Goal: Task Accomplishment & Management: Use online tool/utility

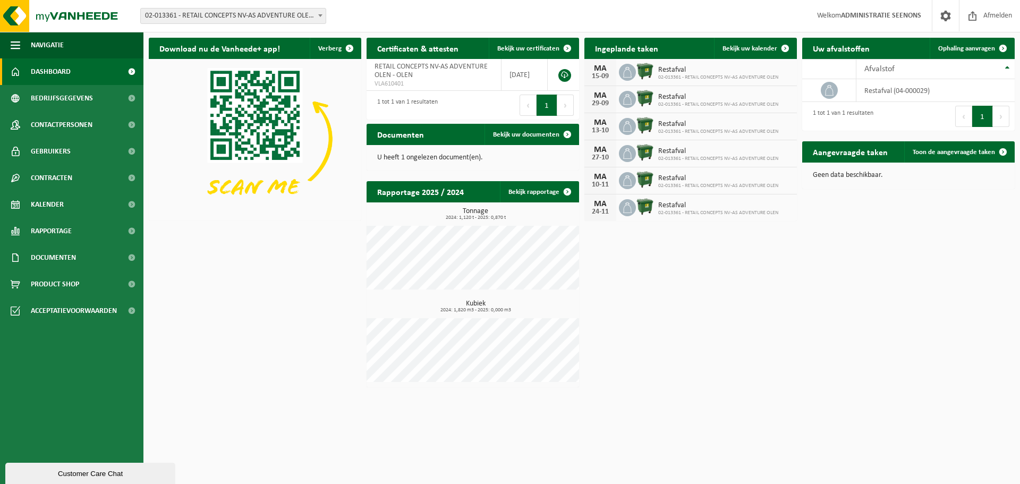
click at [269, 22] on span "02-013361 - RETAIL CONCEPTS NV-AS ADVENTURE OLEN - OLEN" at bounding box center [233, 15] width 185 height 15
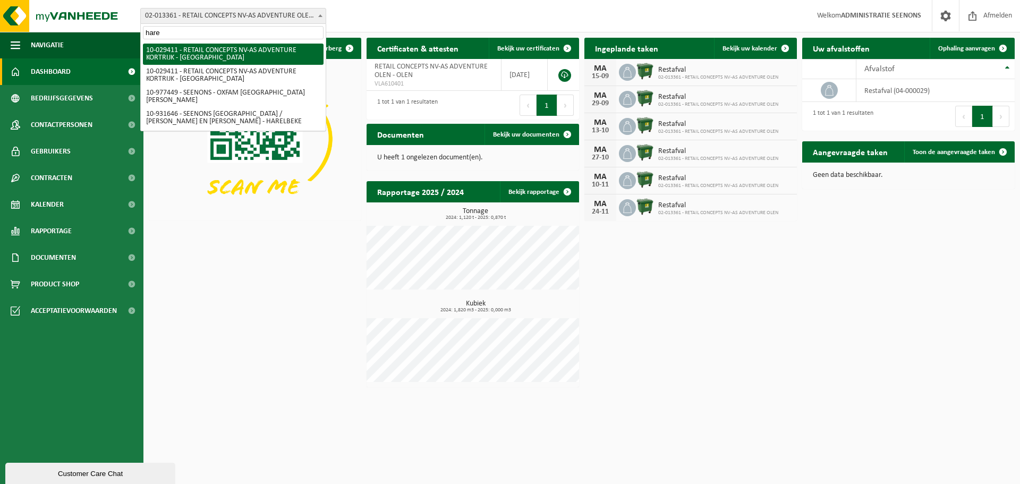
type input "haren"
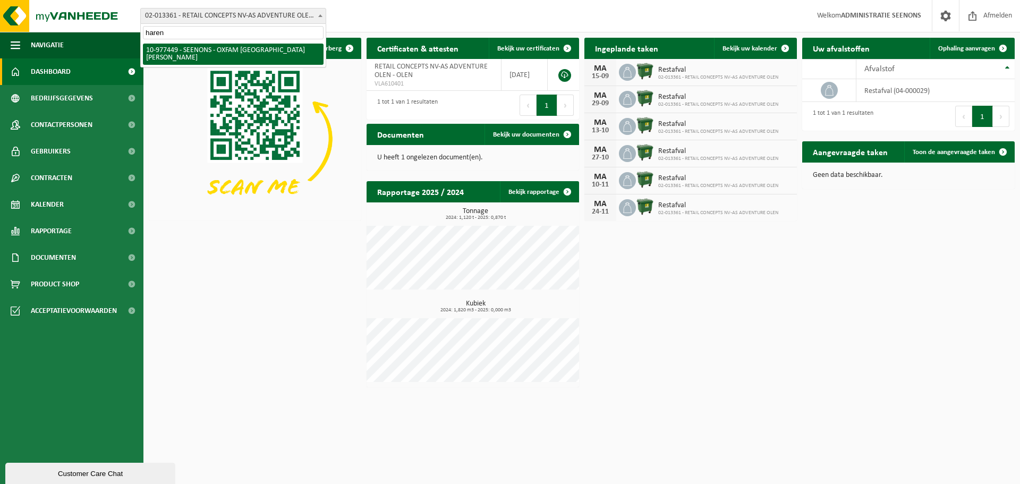
select select "159475"
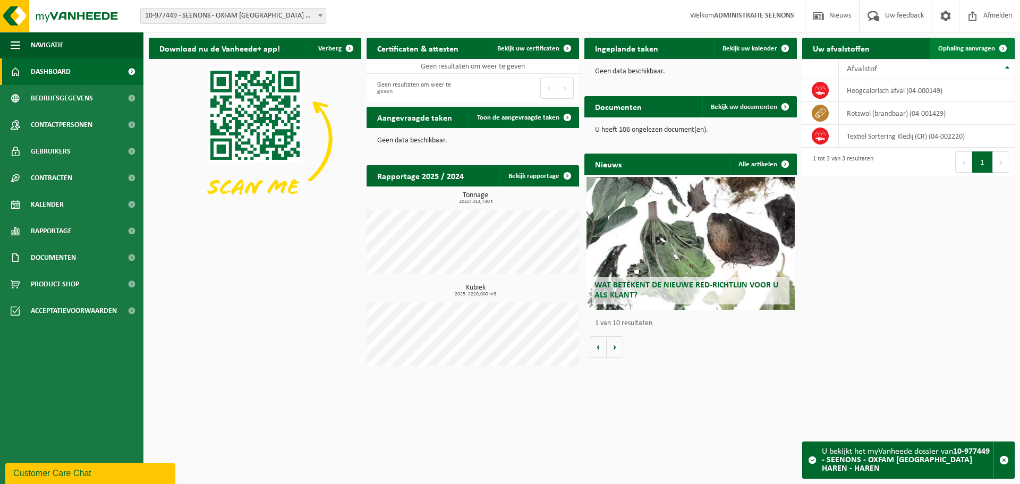
click at [975, 45] on span "Ophaling aanvragen" at bounding box center [966, 48] width 57 height 7
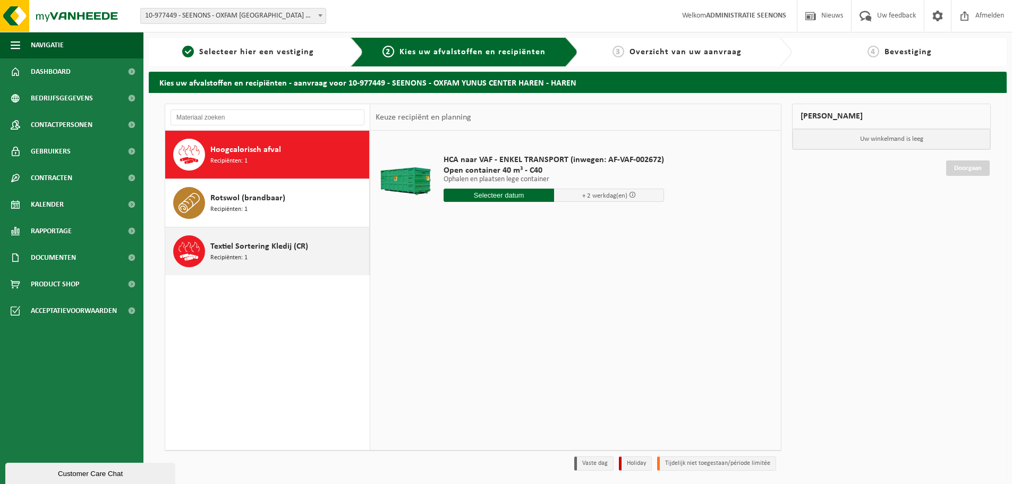
click at [295, 242] on span "Textiel Sortering Kledij (CR)" at bounding box center [259, 246] width 98 height 13
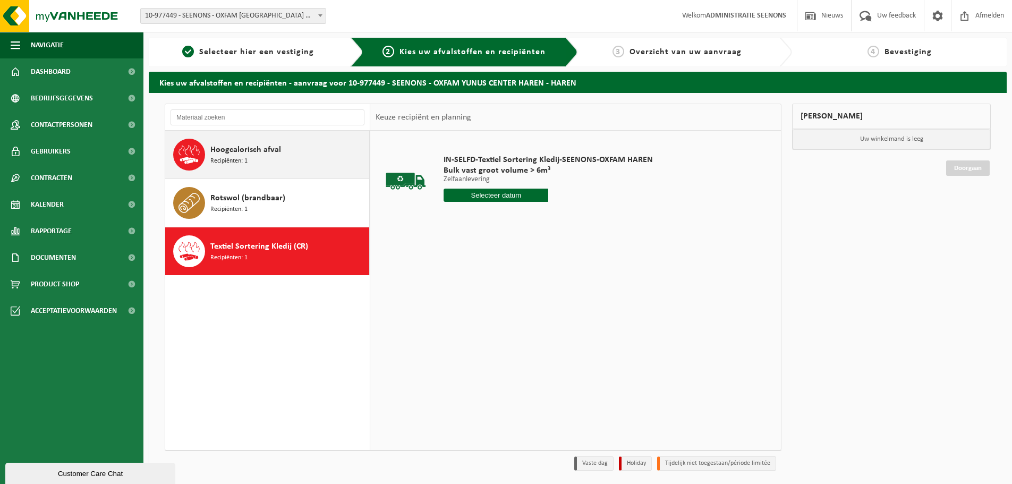
click at [265, 160] on div "Hoogcalorisch afval Recipiënten: 1" at bounding box center [288, 155] width 156 height 32
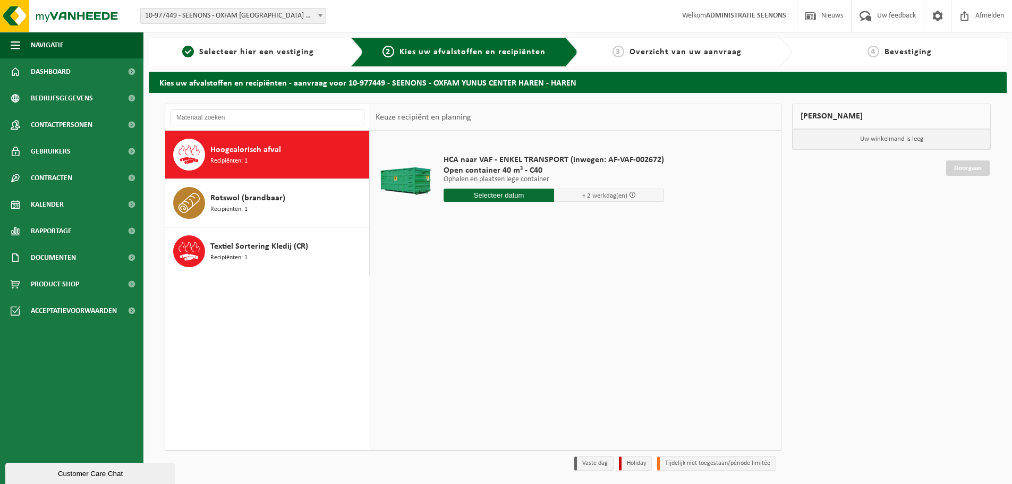
click at [514, 201] on input "text" at bounding box center [499, 195] width 110 height 13
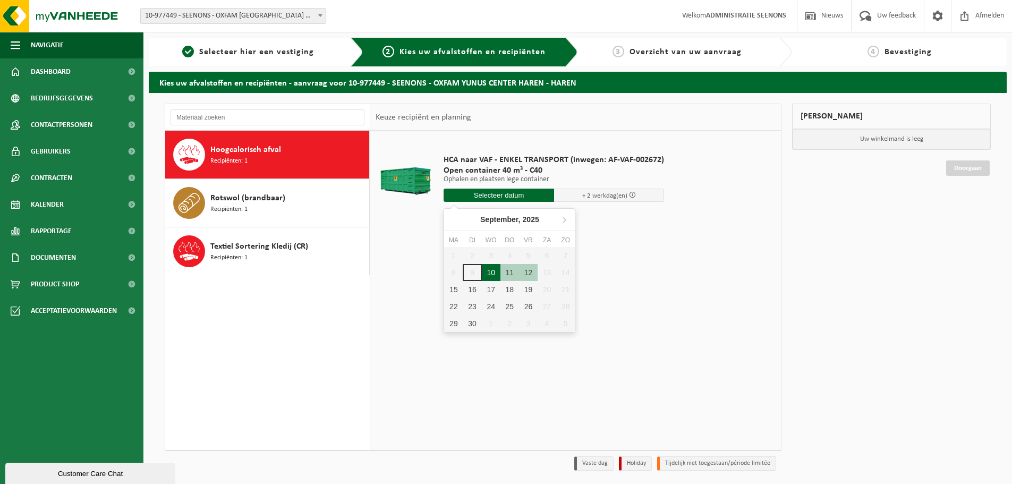
click at [491, 275] on div "10" at bounding box center [491, 272] width 19 height 17
type input "Van 2025-09-10"
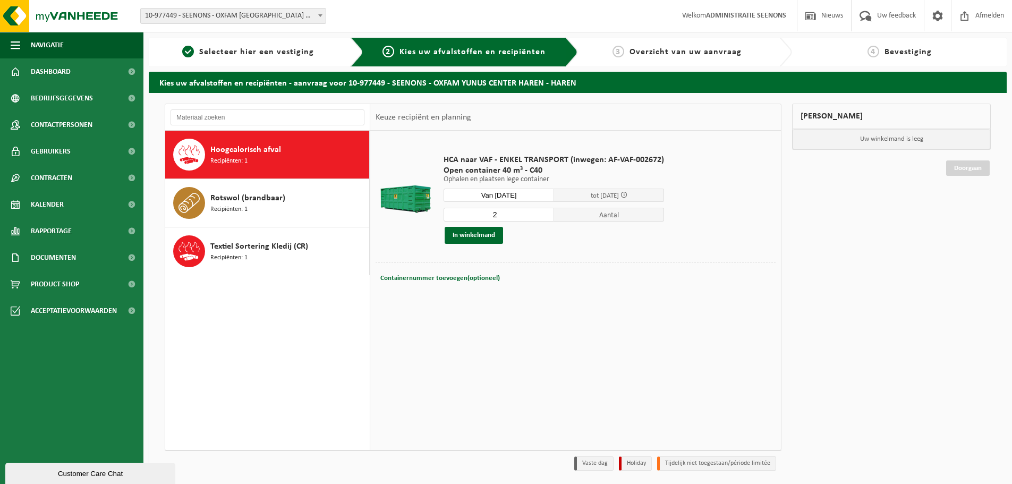
type input "2"
click at [547, 213] on input "2" at bounding box center [499, 215] width 110 height 14
click at [480, 234] on button "In winkelmand" at bounding box center [474, 235] width 58 height 17
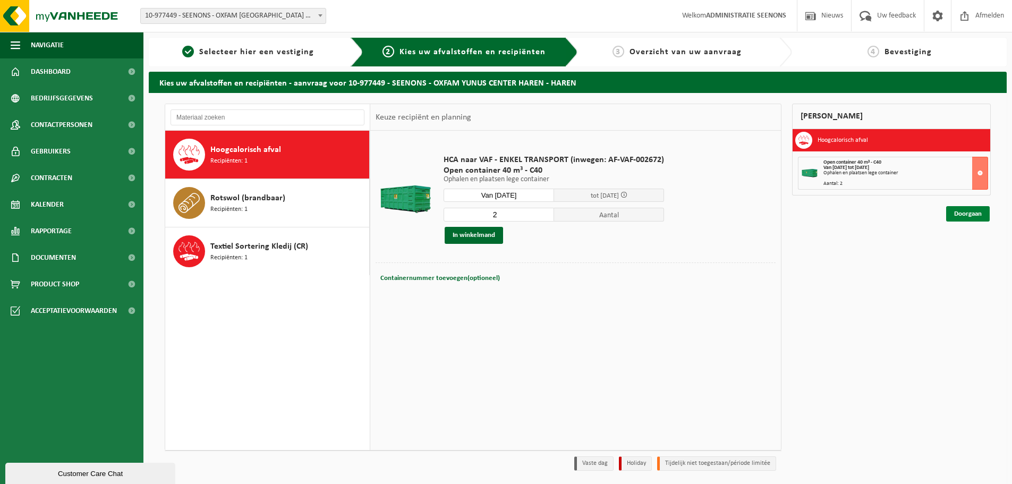
click at [982, 206] on link "Doorgaan" at bounding box center [968, 213] width 44 height 15
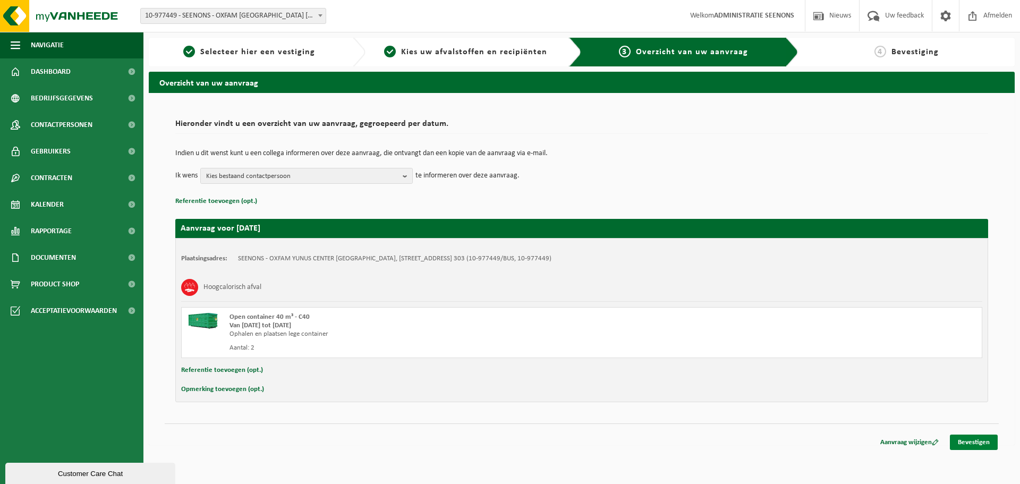
click at [971, 441] on link "Bevestigen" at bounding box center [974, 442] width 48 height 15
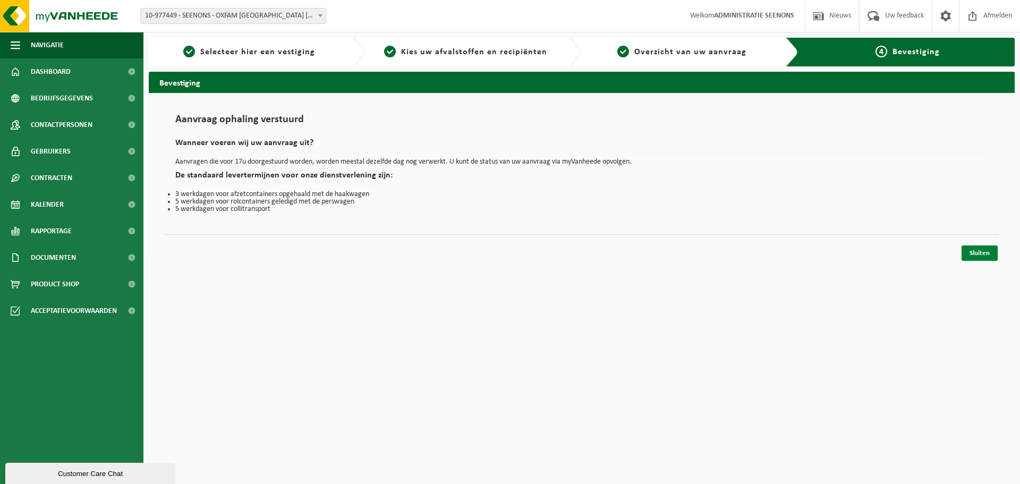
click at [975, 253] on link "Sluiten" at bounding box center [980, 252] width 36 height 15
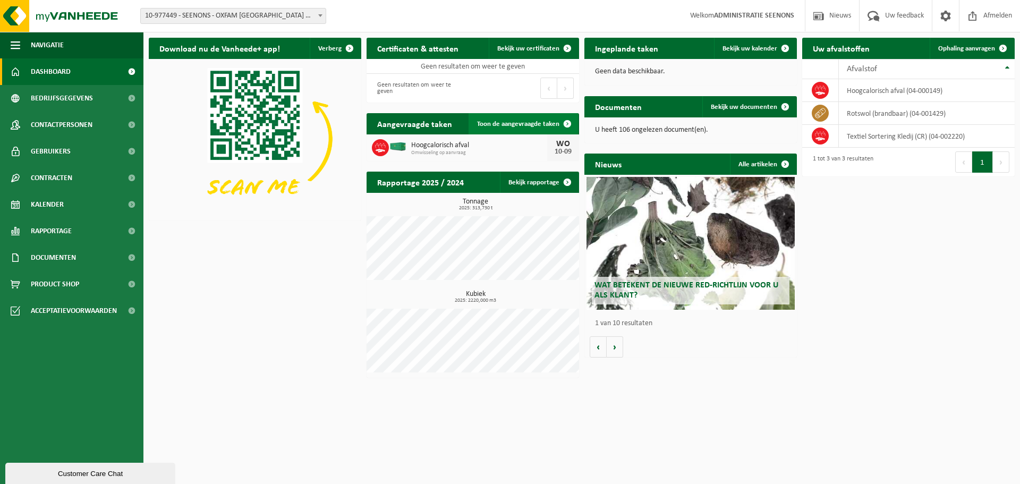
click at [517, 125] on span "Toon de aangevraagde taken" at bounding box center [518, 124] width 82 height 7
